Goal: Browse casually: Explore the website without a specific task or goal

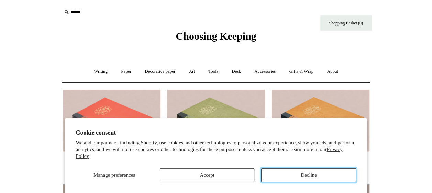
click at [297, 178] on button "Decline" at bounding box center [308, 175] width 95 height 14
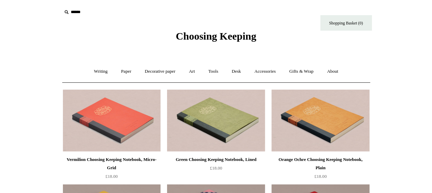
click at [203, 40] on span "Choosing Keeping" at bounding box center [216, 35] width 81 height 11
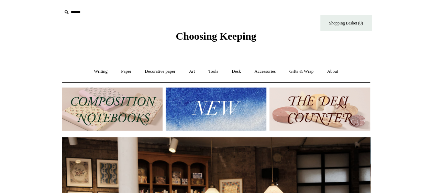
click at [217, 107] on img at bounding box center [216, 108] width 101 height 43
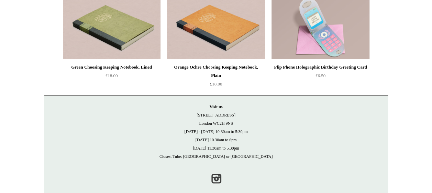
scroll to position [1511, 0]
